Goal: Find contact information: Find contact information

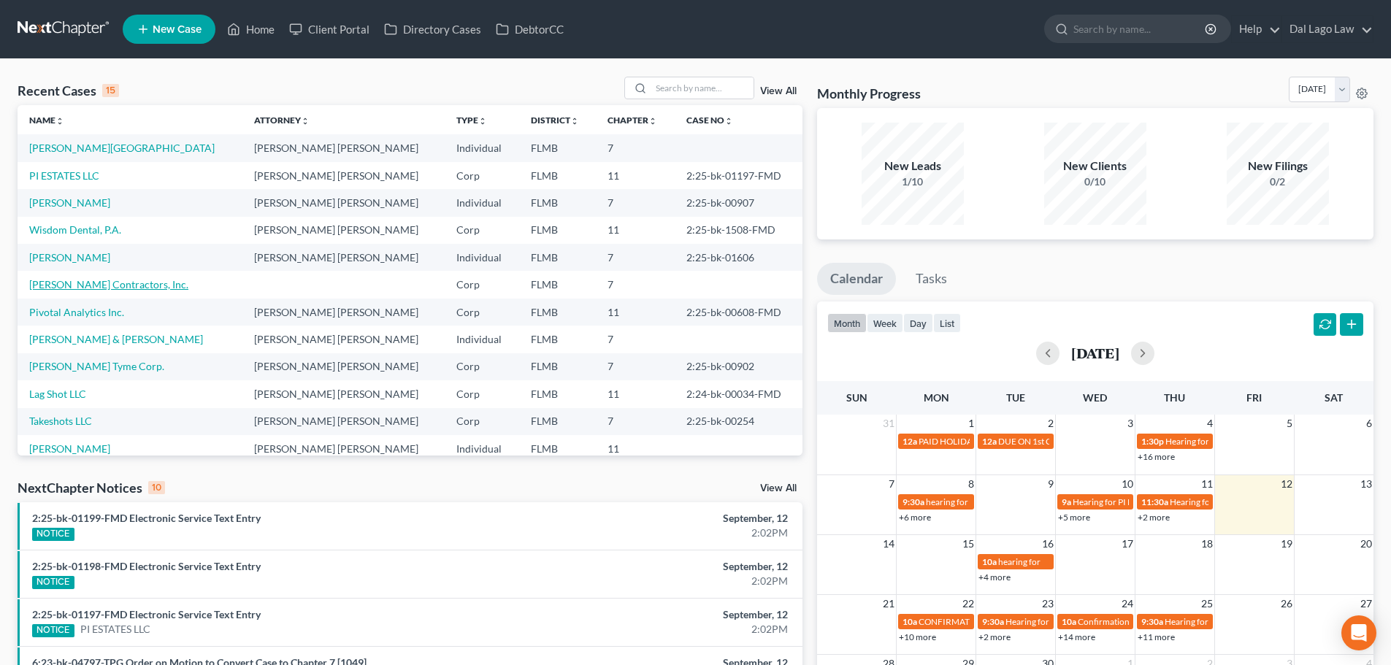
click at [77, 286] on link "[PERSON_NAME] Contractors, Inc." at bounding box center [108, 284] width 159 height 12
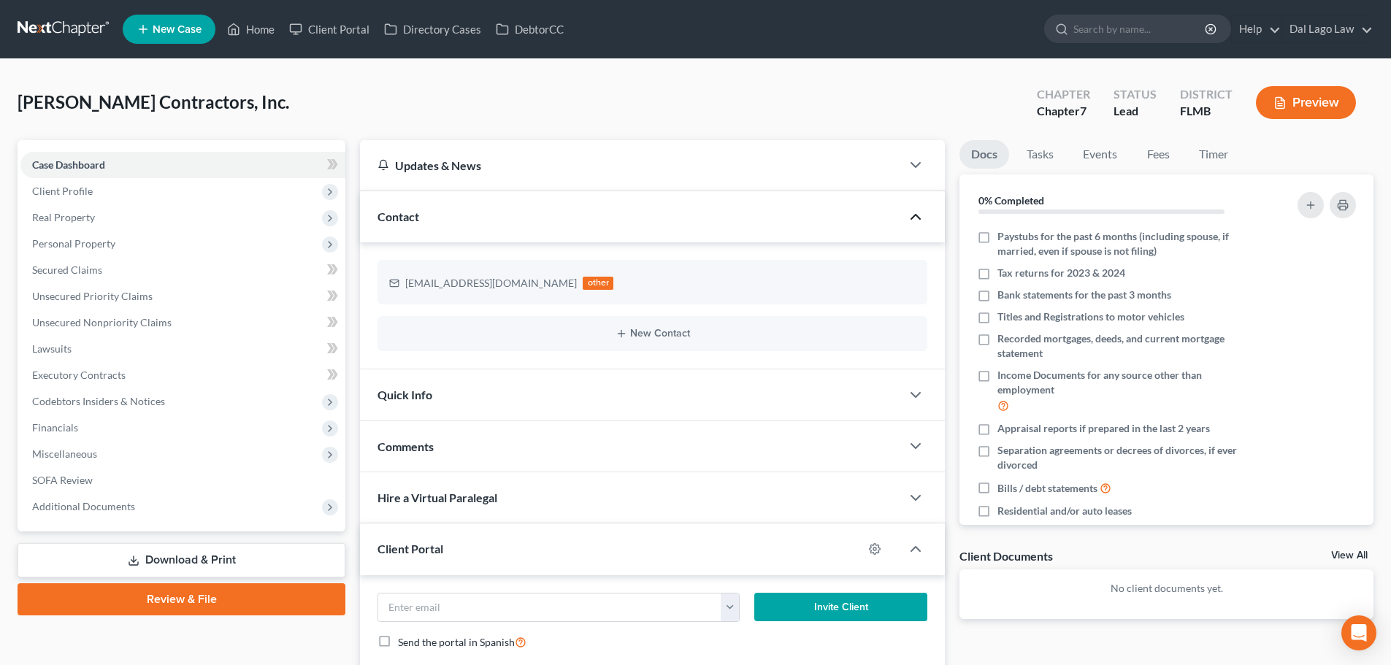
click at [909, 213] on icon "button" at bounding box center [916, 217] width 18 height 18
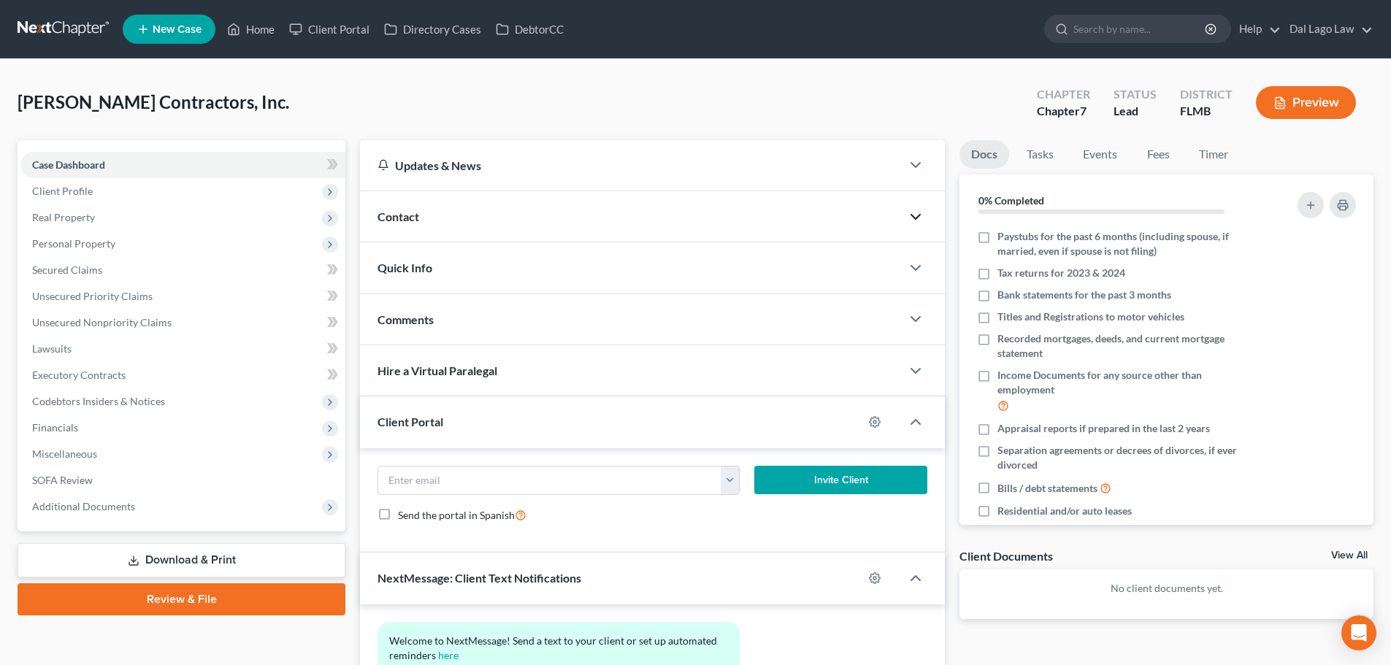
click at [909, 213] on icon "button" at bounding box center [916, 217] width 18 height 18
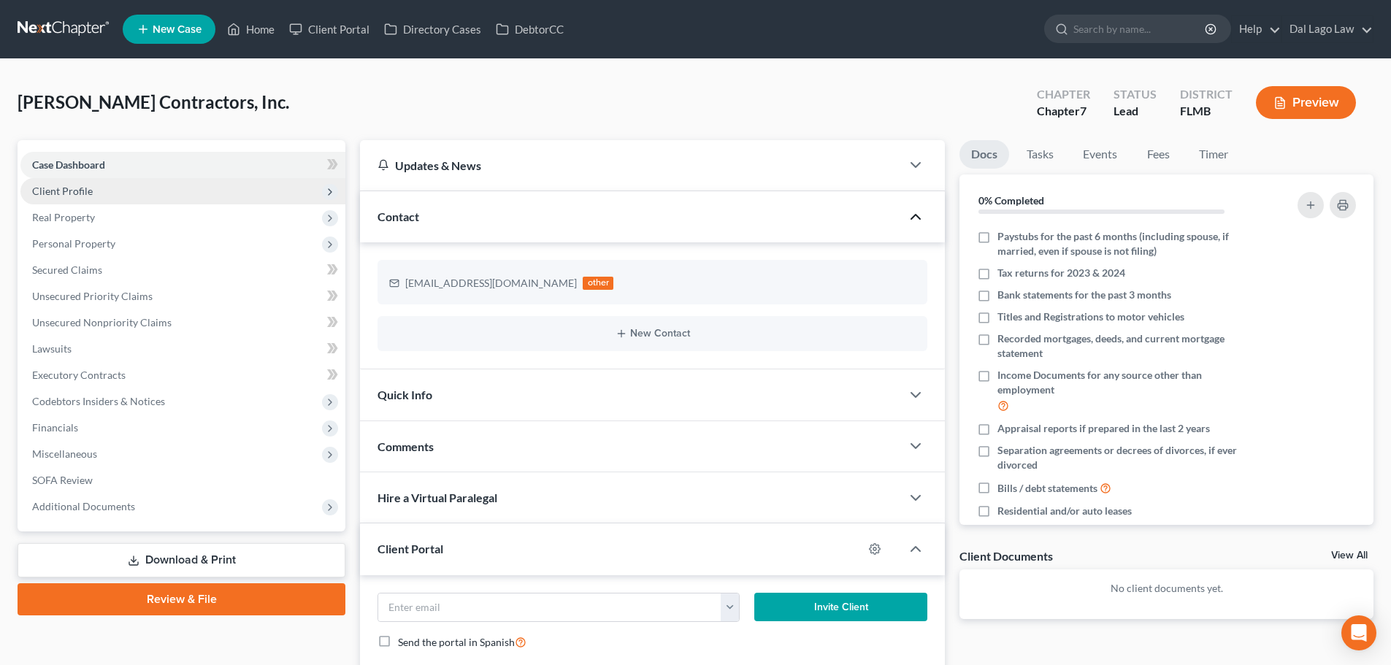
click at [137, 192] on span "Client Profile" at bounding box center [182, 191] width 325 height 26
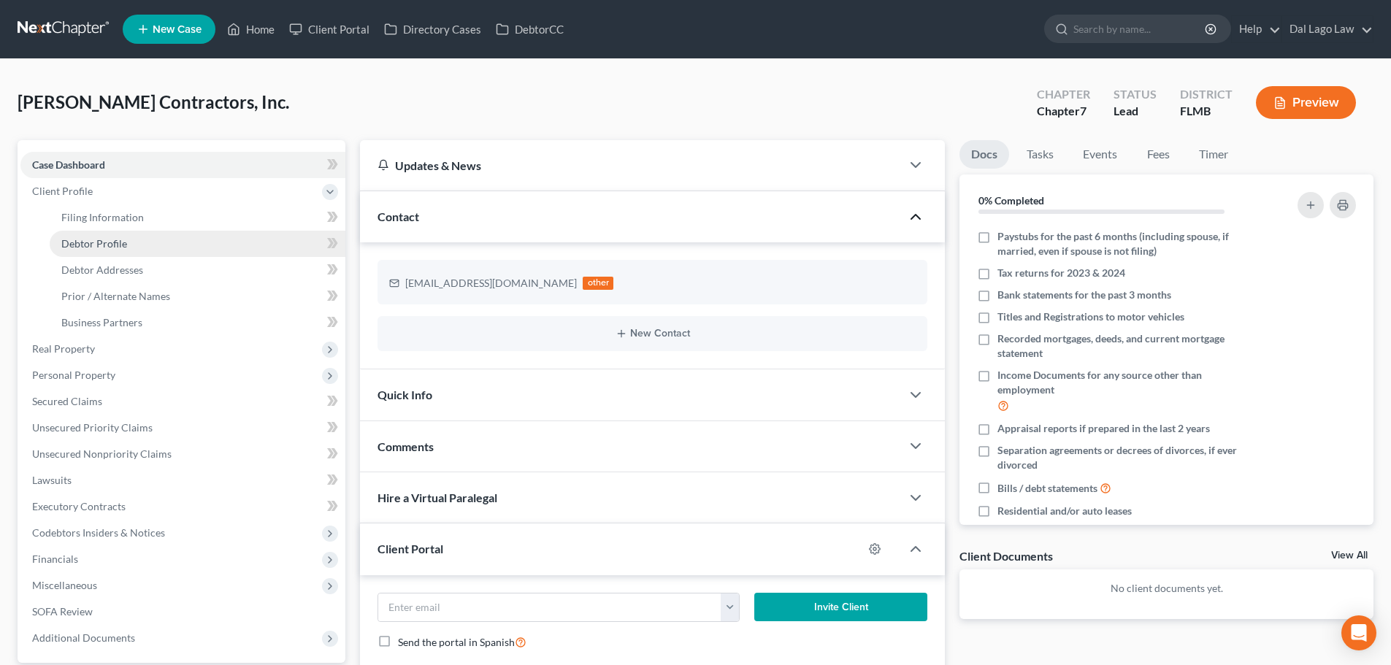
click at [102, 237] on span "Debtor Profile" at bounding box center [94, 243] width 66 height 12
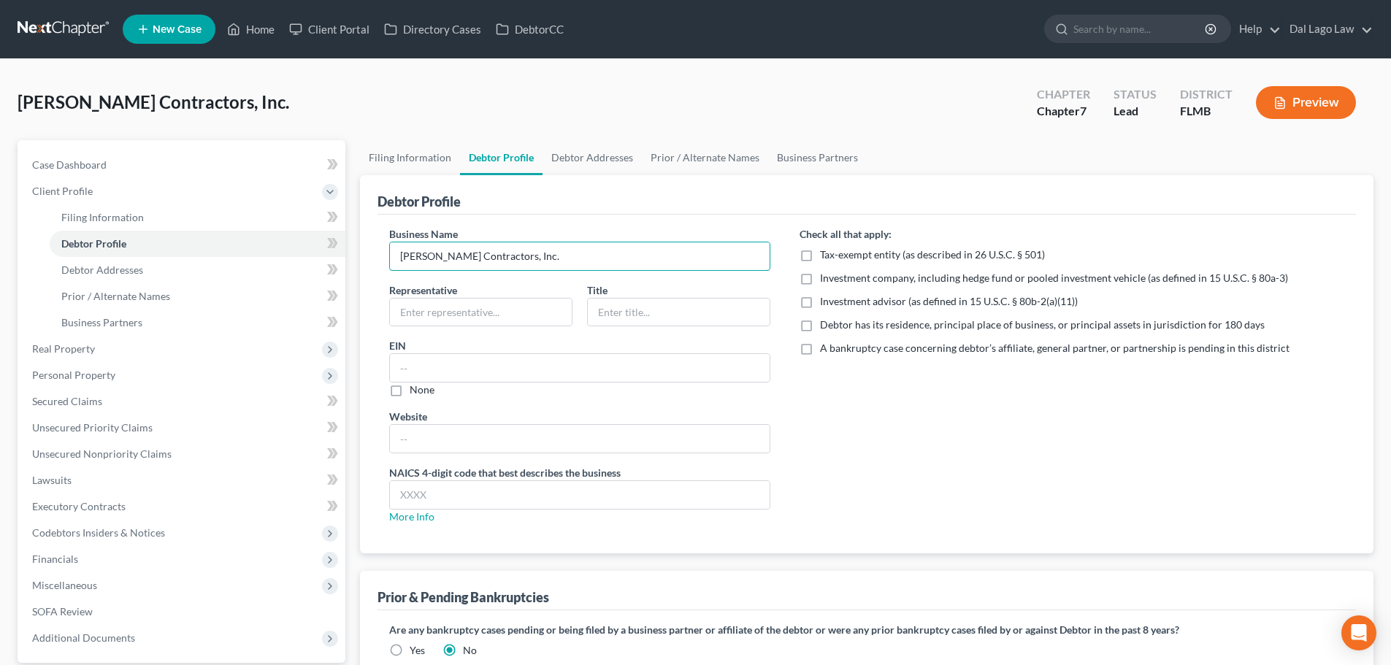
drag, startPoint x: 522, startPoint y: 256, endPoint x: 382, endPoint y: 253, distance: 140.2
click at [385, 256] on div "Business Name [PERSON_NAME] Contractors, Inc. Representative Title EIN None Web…" at bounding box center [580, 381] width 410 height 310
click at [442, 150] on link "Filing Information" at bounding box center [410, 157] width 100 height 35
select select "1"
select select "0"
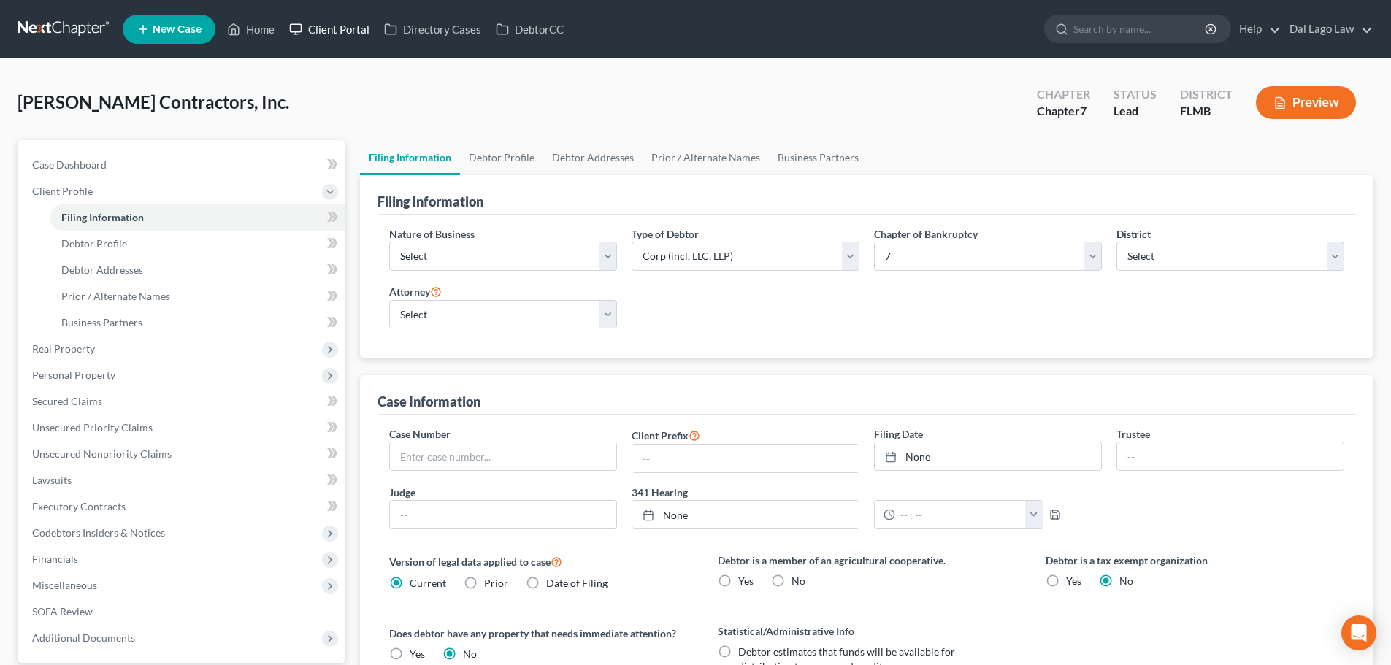
click at [305, 31] on link "Client Portal" at bounding box center [329, 29] width 95 height 26
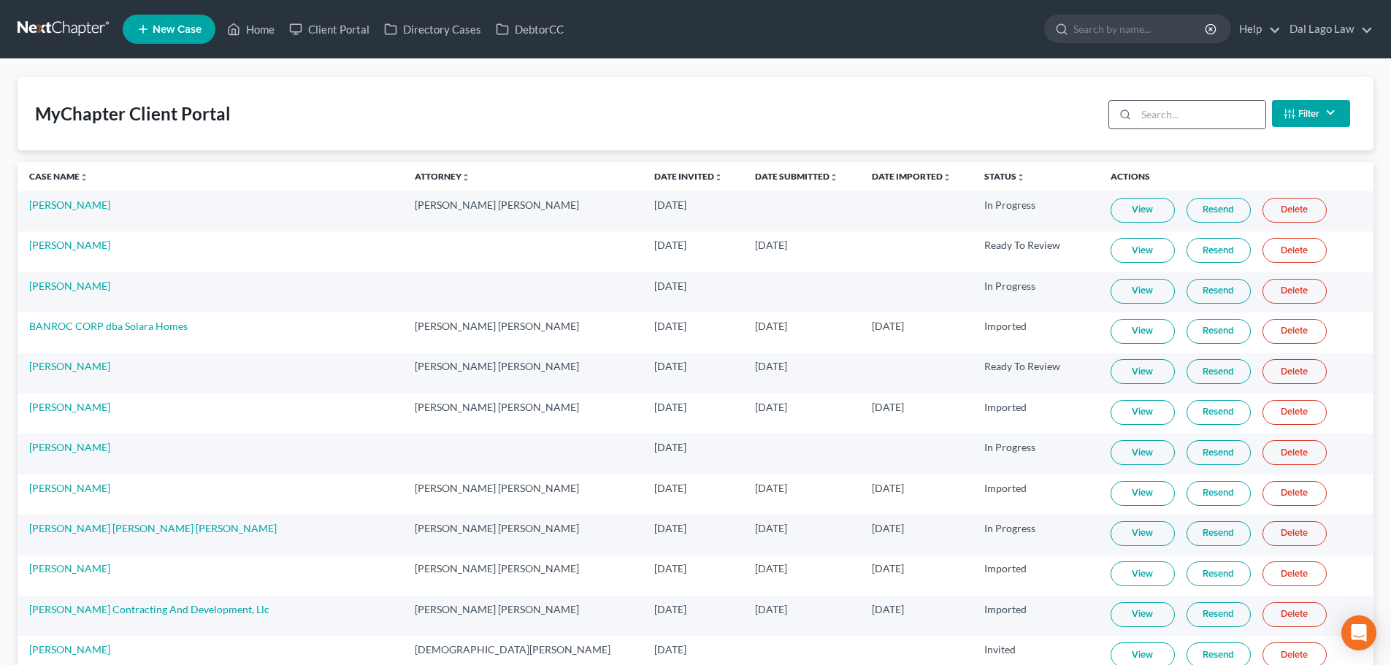
click at [1200, 116] on input "search" at bounding box center [1200, 115] width 129 height 28
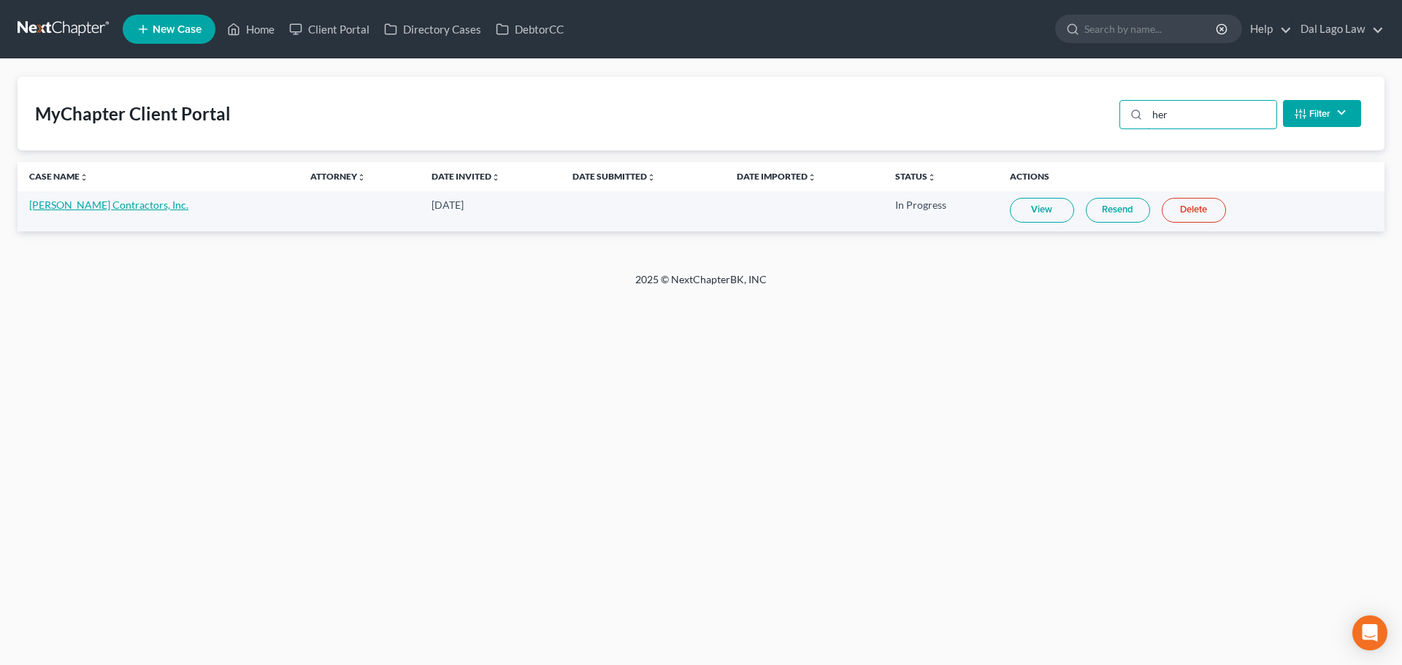
type input "her"
click at [60, 202] on link "[PERSON_NAME] Contractors, Inc." at bounding box center [108, 205] width 159 height 12
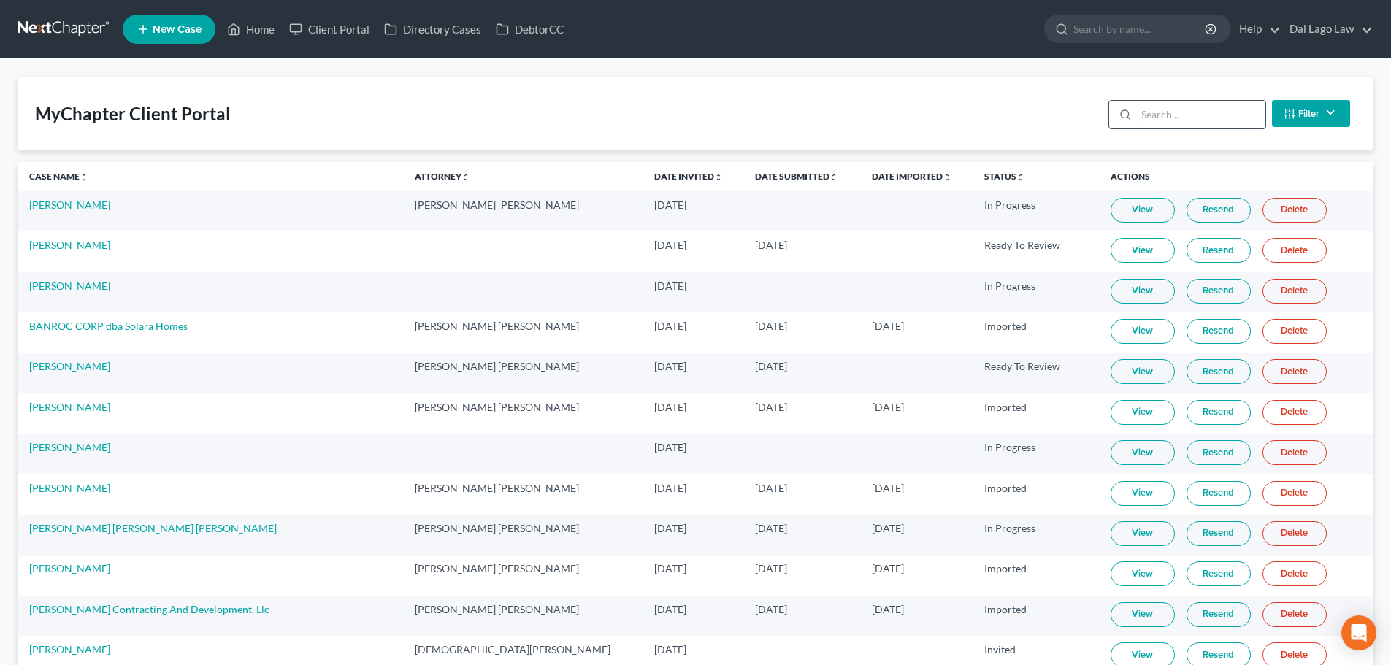
click at [1162, 124] on input "search" at bounding box center [1200, 115] width 129 height 28
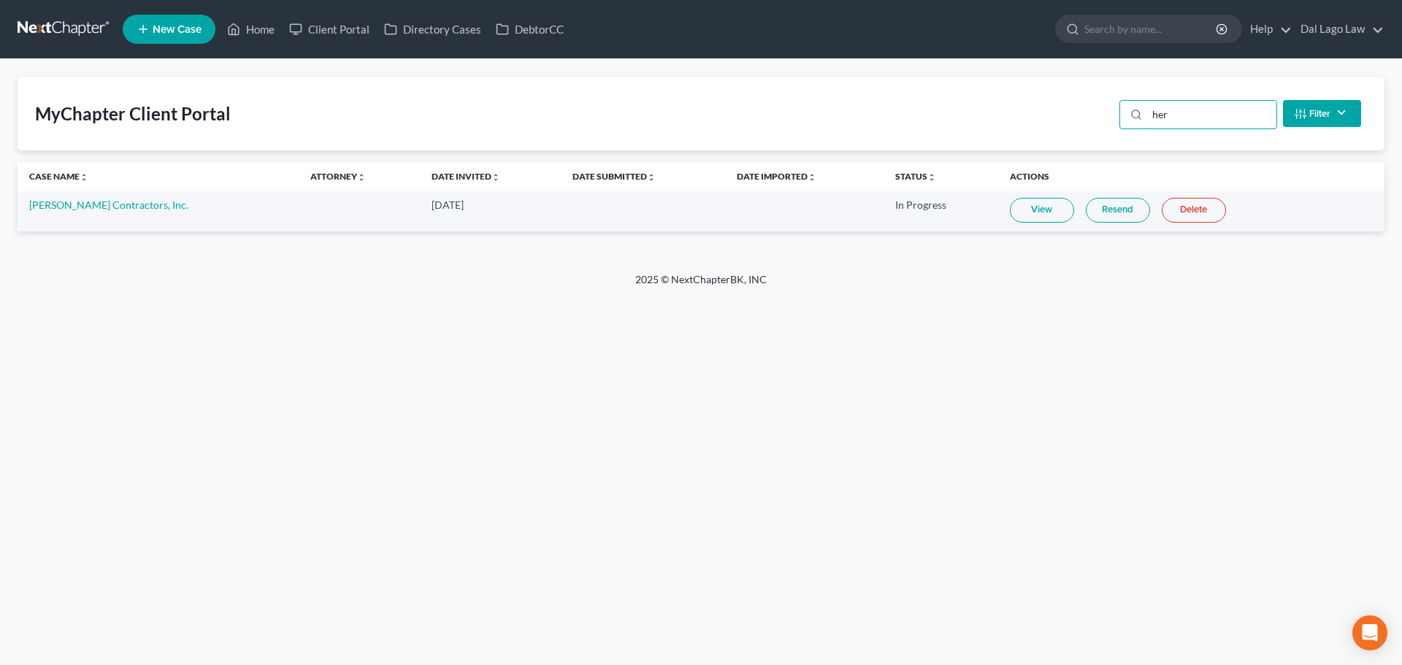
type input "her"
click at [103, 205] on link "[PERSON_NAME] Contractors, Inc." at bounding box center [108, 205] width 159 height 12
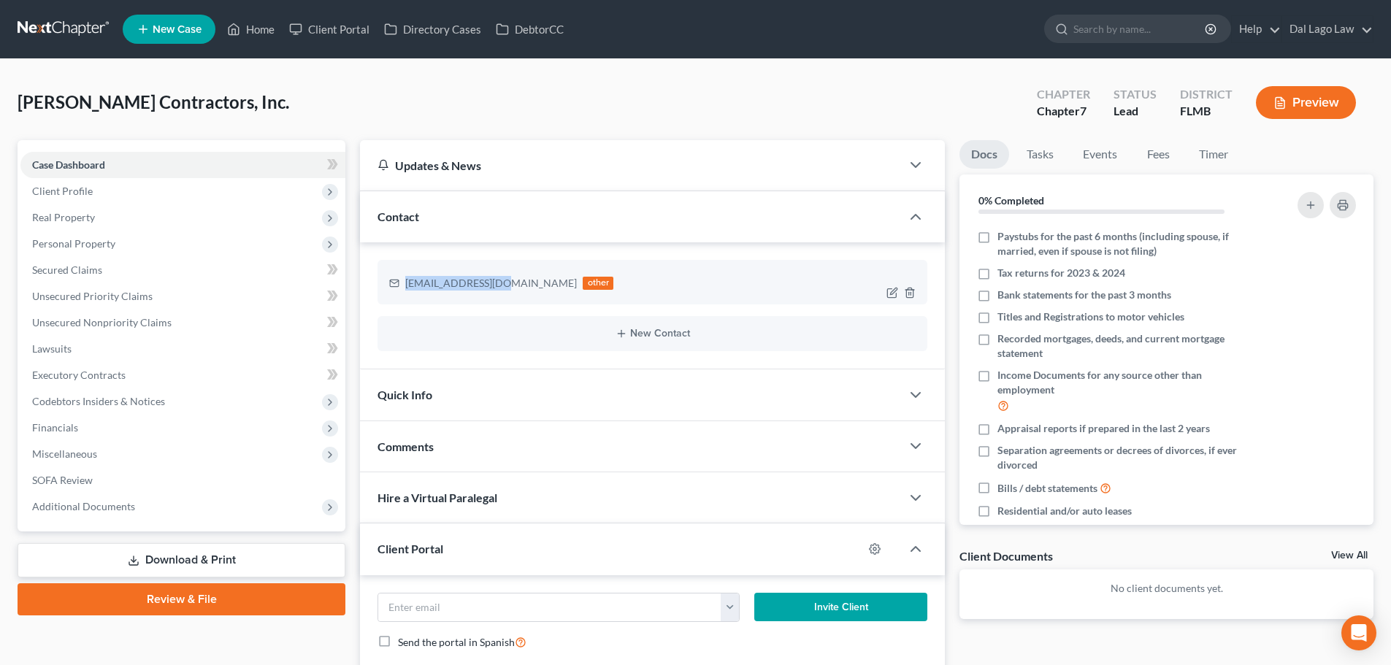
drag, startPoint x: 502, startPoint y: 283, endPoint x: 408, endPoint y: 284, distance: 93.5
click at [408, 284] on div "[EMAIL_ADDRESS][DOMAIN_NAME]" at bounding box center [491, 283] width 172 height 15
copy div "[EMAIL_ADDRESS][DOMAIN_NAME]"
